Goal: Book appointment/travel/reservation

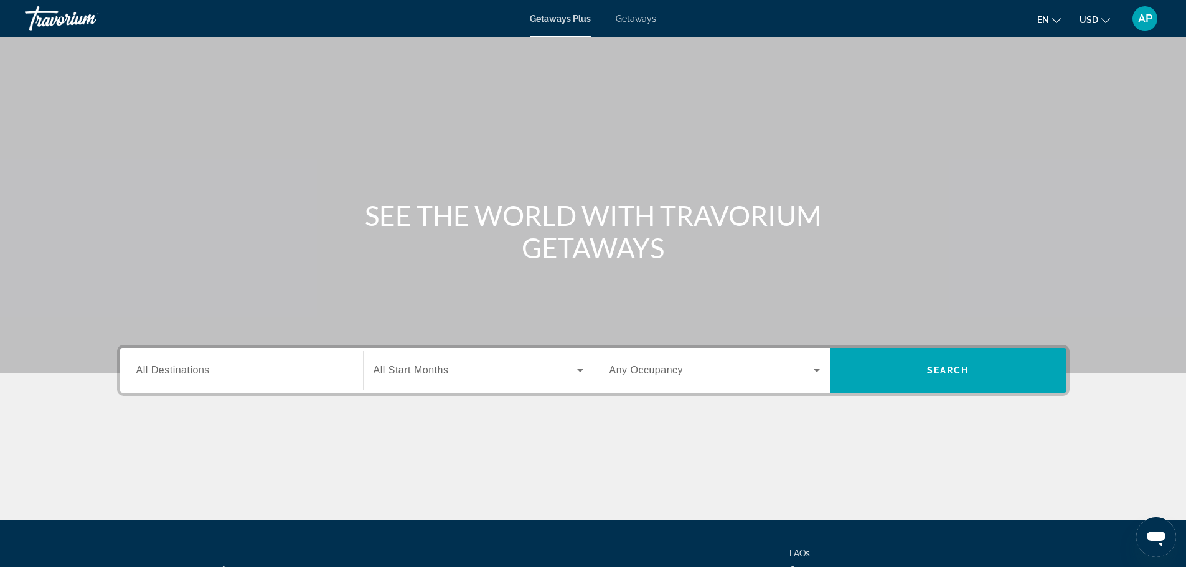
click at [631, 17] on span "Getaways" at bounding box center [636, 19] width 40 height 10
click at [172, 374] on span "All Destinations" at bounding box center [172, 370] width 73 height 11
click at [172, 374] on input "Destination All Destinations" at bounding box center [241, 371] width 210 height 15
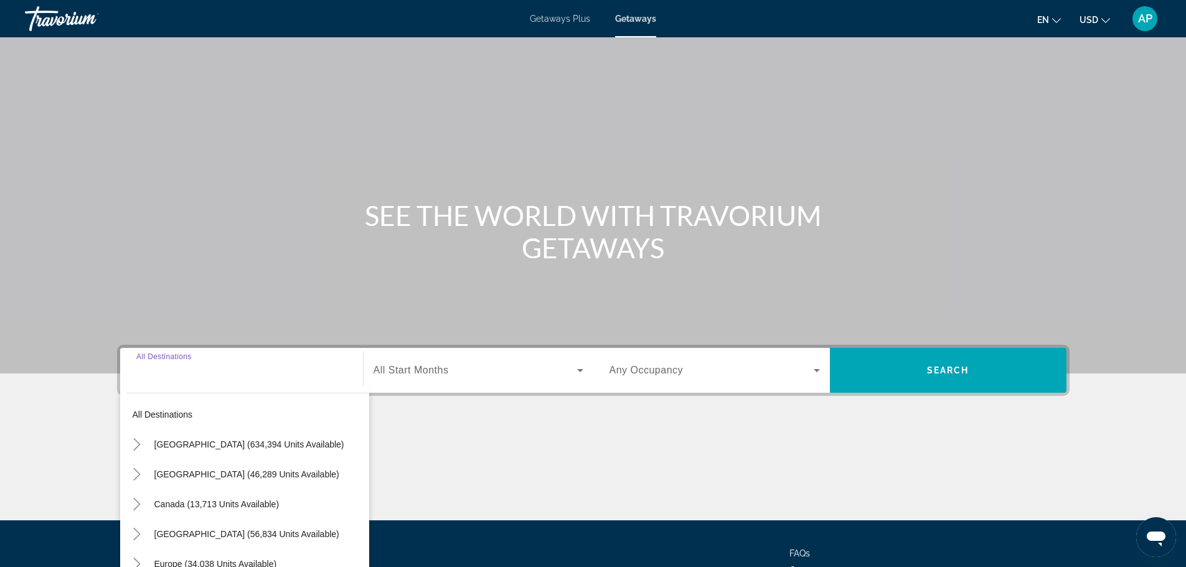
scroll to position [106, 0]
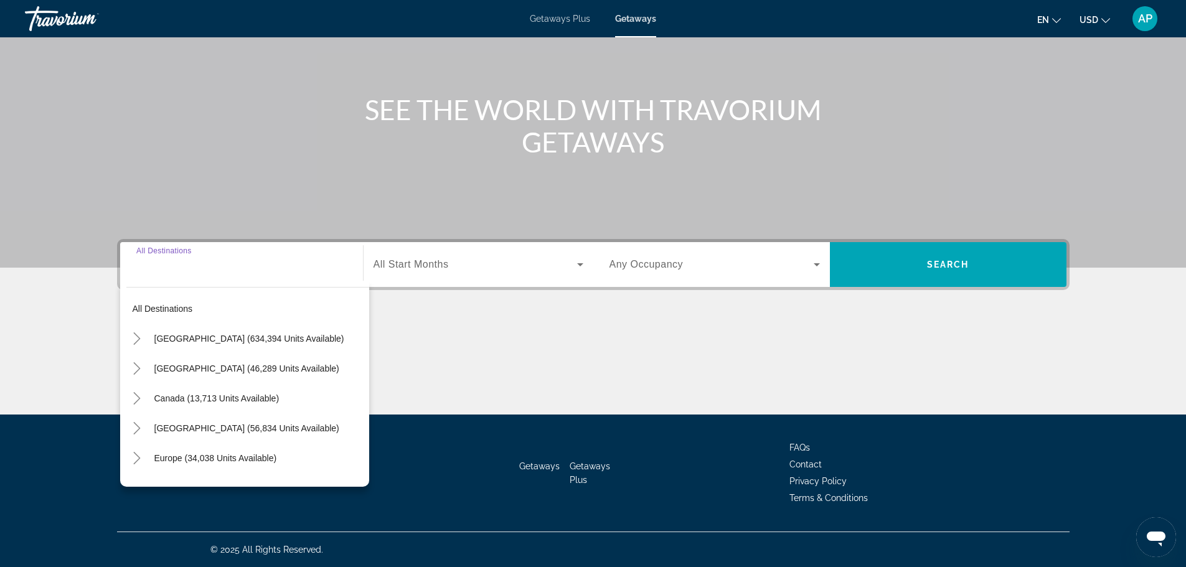
click at [181, 279] on div "Search widget" at bounding box center [241, 264] width 210 height 35
click at [167, 271] on input "Destination All Destinations" at bounding box center [241, 265] width 210 height 15
click at [141, 271] on input "Destination All Destinations" at bounding box center [241, 265] width 210 height 15
click at [144, 365] on mat-icon "Toggle Mexico (46,289 units available)" at bounding box center [137, 369] width 22 height 22
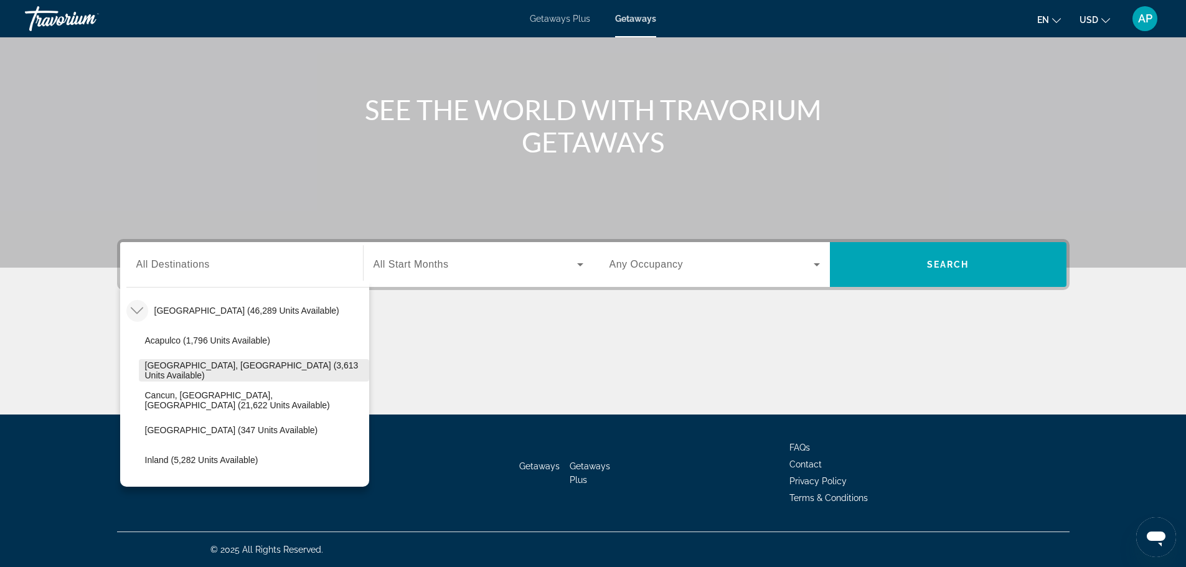
scroll to position [57, 0]
click at [263, 370] on span "[GEOGRAPHIC_DATA], [GEOGRAPHIC_DATA] (3,613 units available)" at bounding box center [254, 371] width 218 height 20
type input "**********"
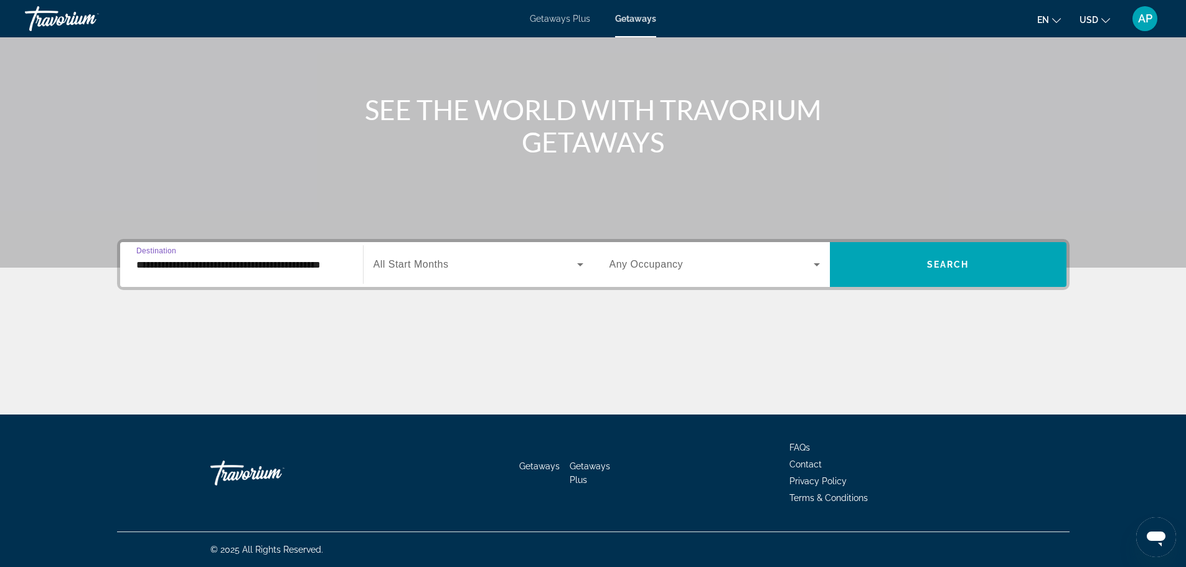
click at [414, 271] on span "Search widget" at bounding box center [475, 264] width 204 height 15
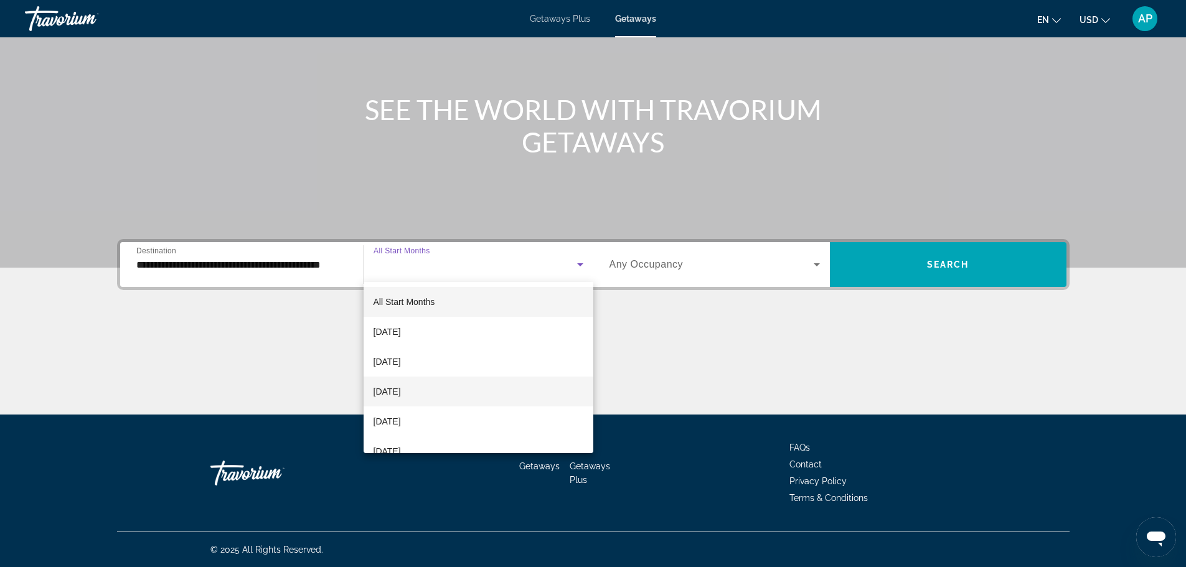
click at [425, 381] on mat-option "[DATE]" at bounding box center [479, 392] width 230 height 30
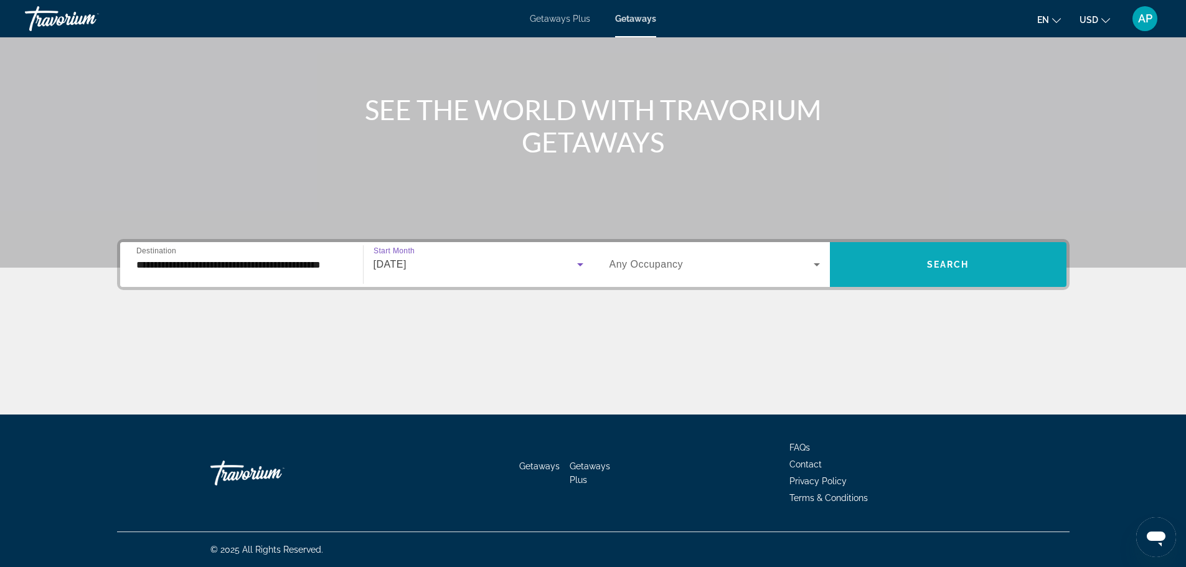
click at [941, 266] on span "Search" at bounding box center [948, 265] width 42 height 10
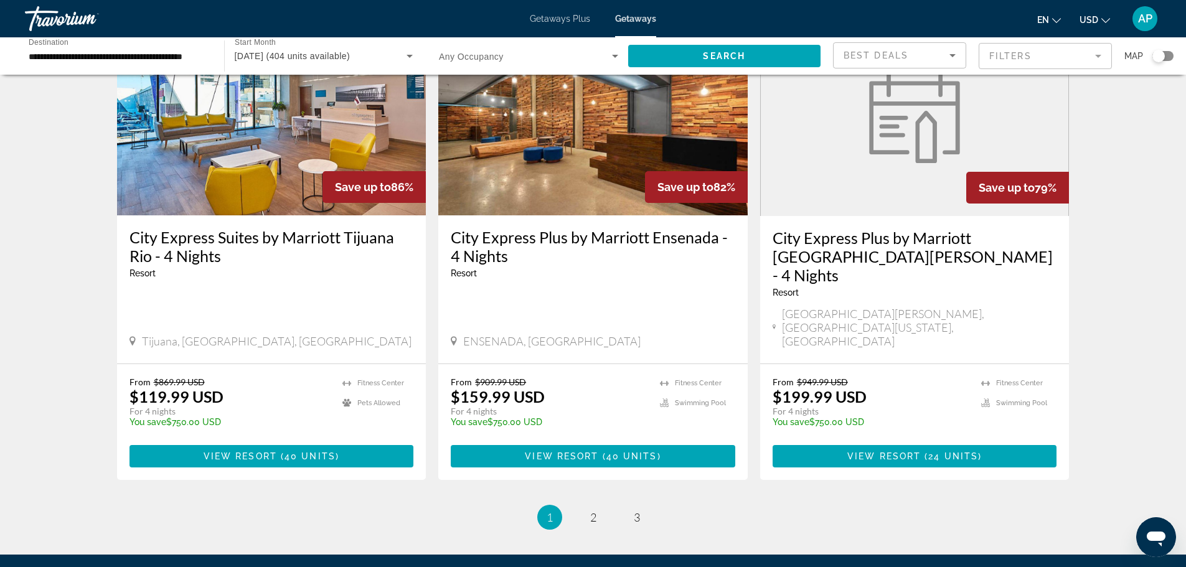
scroll to position [1523, 0]
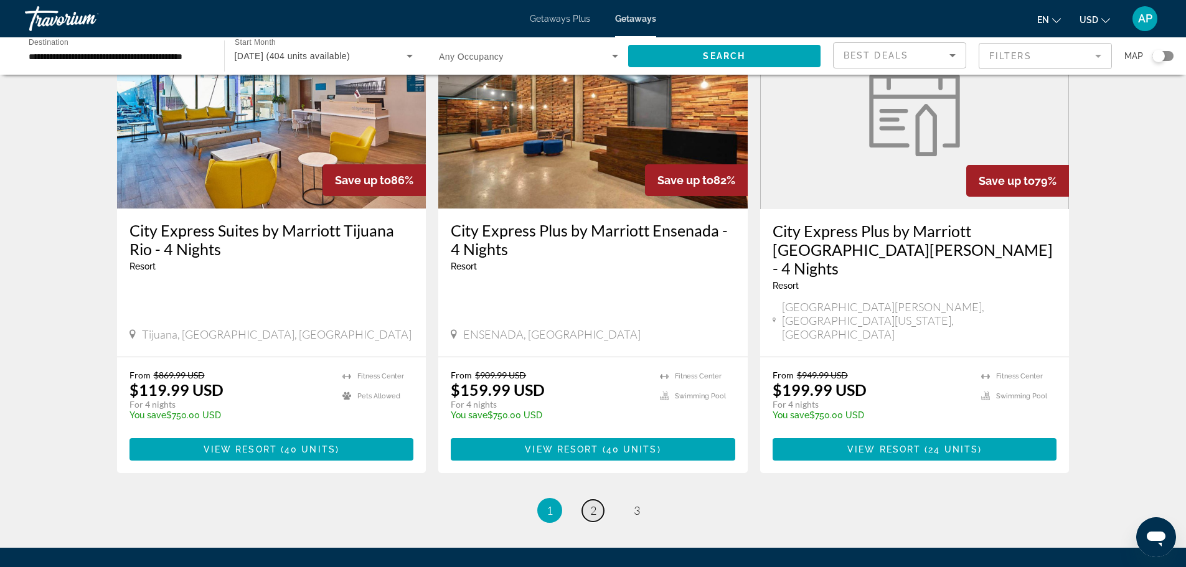
click at [593, 504] on span "2" at bounding box center [593, 511] width 6 height 14
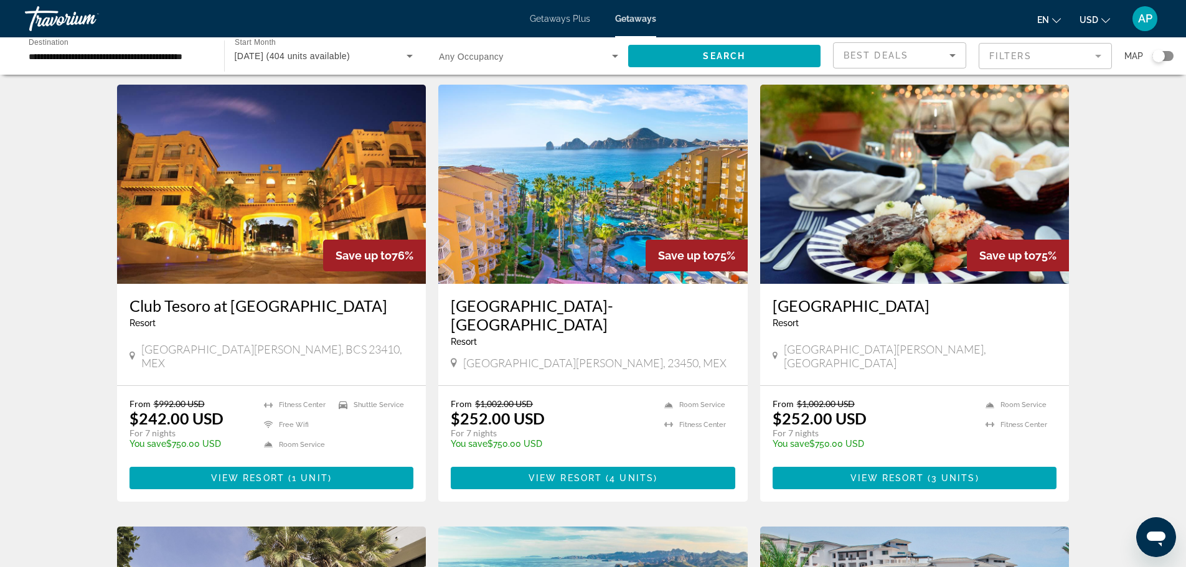
scroll to position [35, 0]
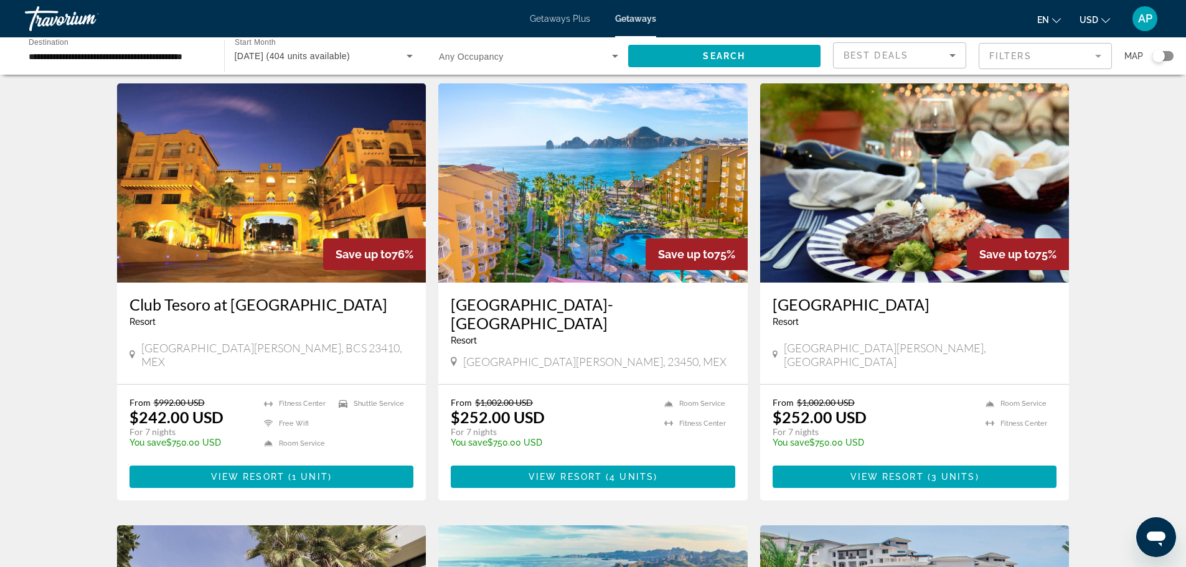
click at [588, 244] on img "Main content" at bounding box center [592, 182] width 309 height 199
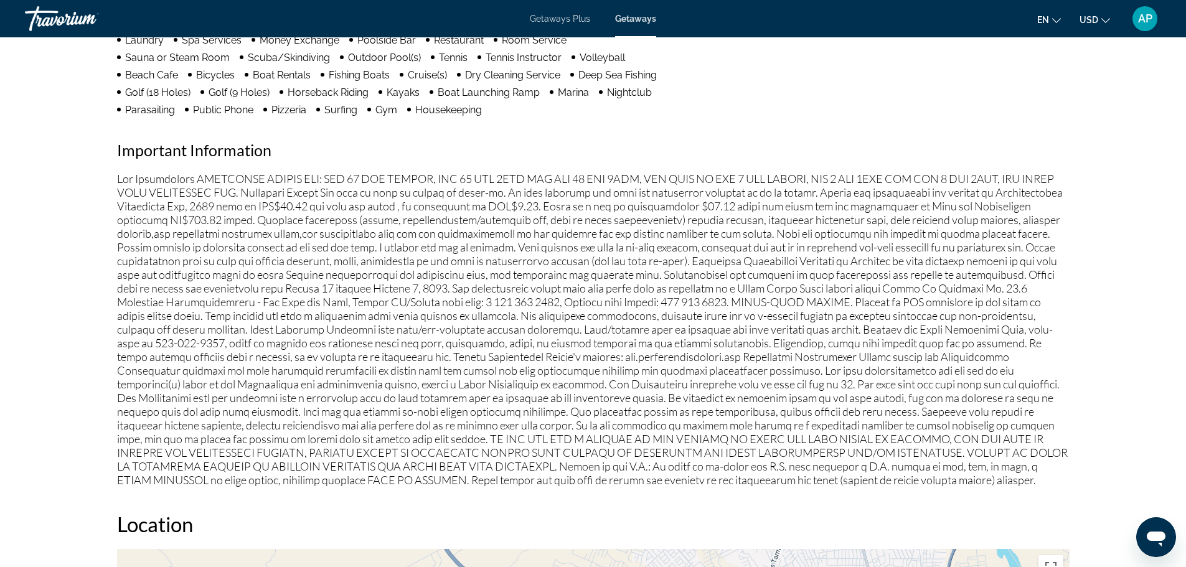
scroll to position [1161, 0]
